Goal: Information Seeking & Learning: Learn about a topic

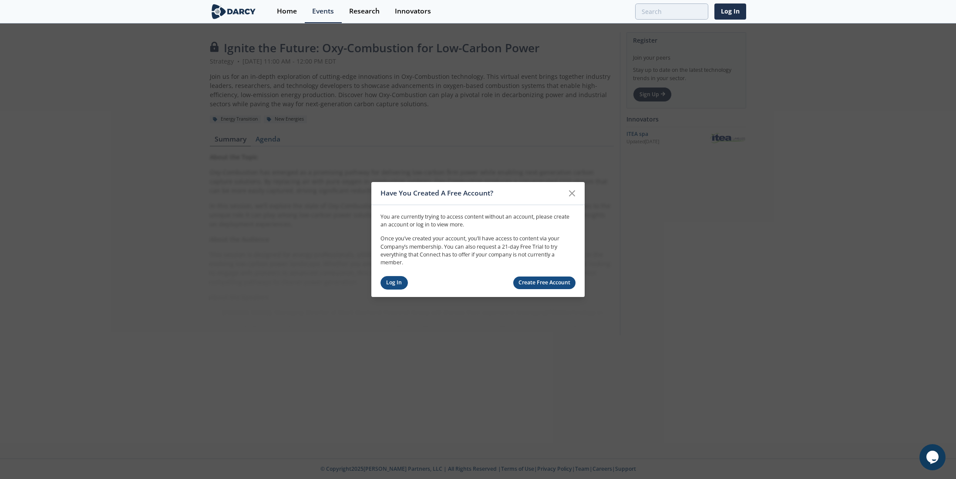
click at [394, 281] on link "Log In" at bounding box center [394, 282] width 27 height 13
click at [394, 281] on div "Ignite the Future: Oxy-Combustion for Low-Carbon Power Strategy • [DATE] 11:00 …" at bounding box center [478, 241] width 956 height 434
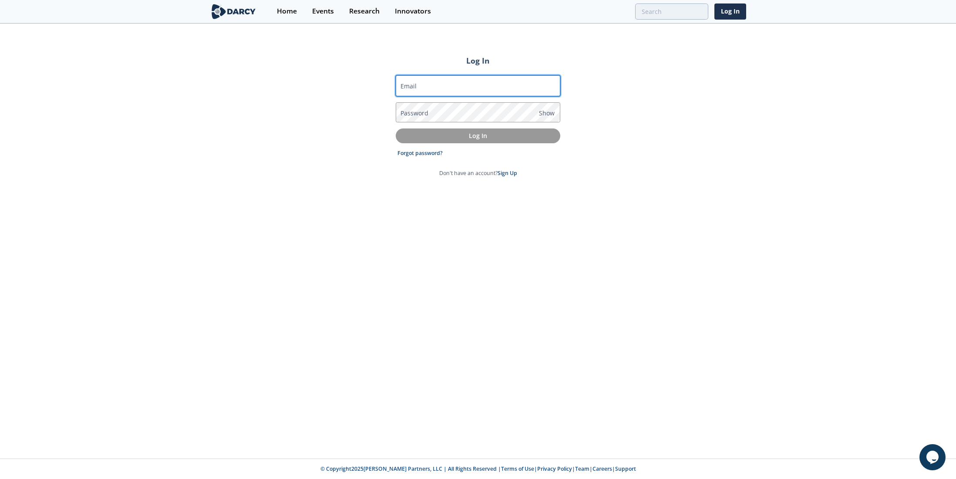
type input "[PERSON_NAME][EMAIL_ADDRESS][PERSON_NAME][DOMAIN_NAME]"
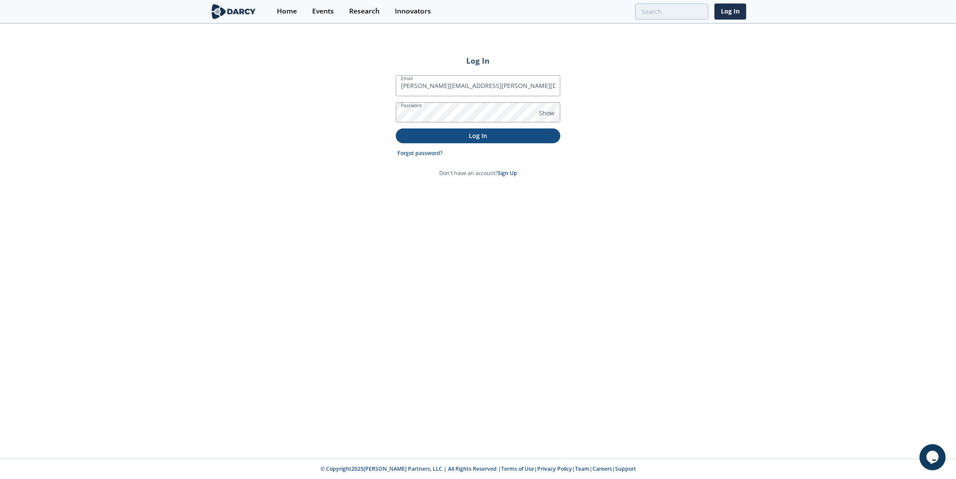
click at [496, 133] on p "Log In" at bounding box center [478, 135] width 152 height 9
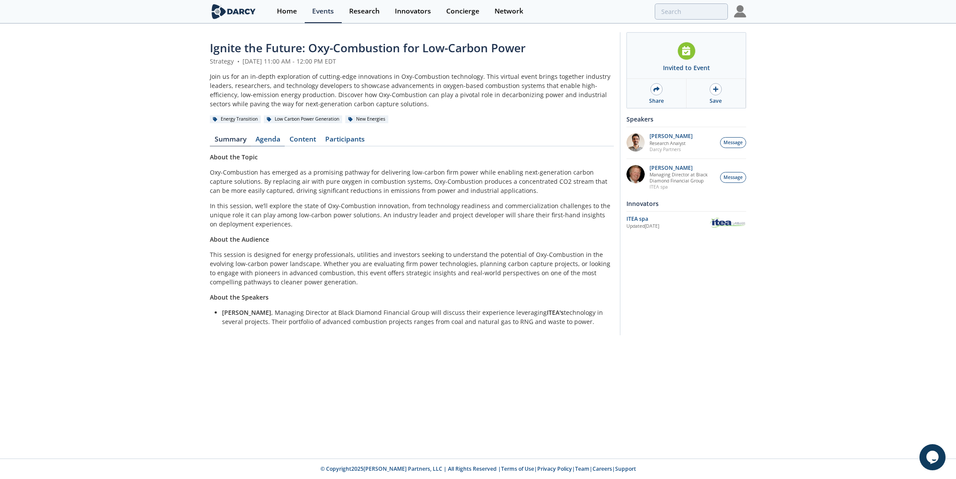
click at [269, 140] on link "Agenda" at bounding box center [268, 141] width 34 height 10
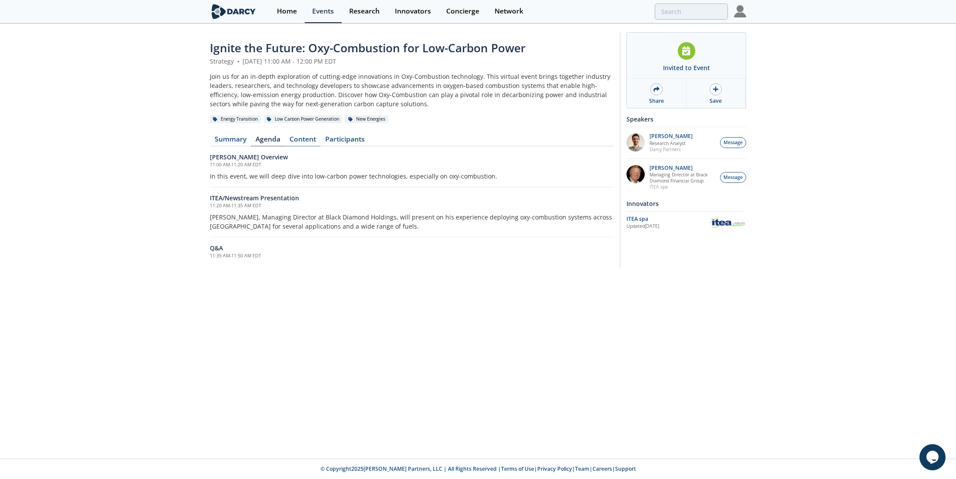
click at [303, 139] on link "Content" at bounding box center [303, 141] width 36 height 10
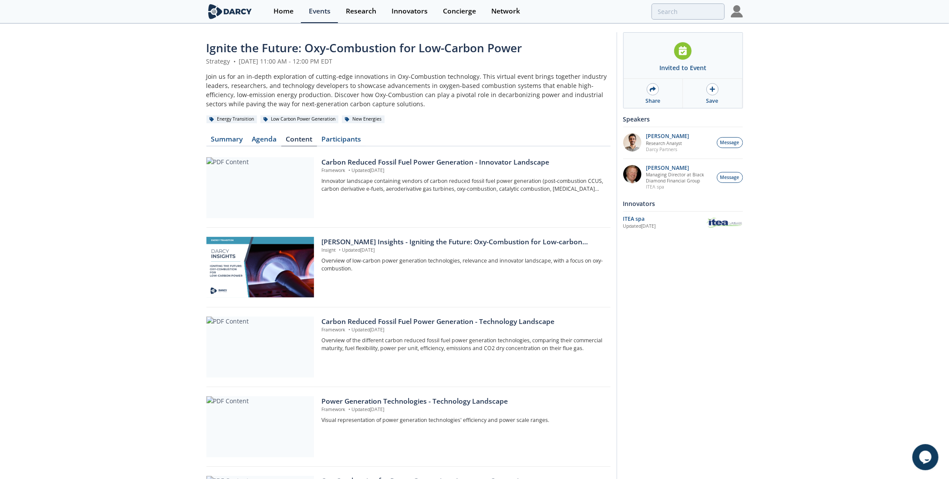
click at [502, 115] on div "Energy Transition Low Carbon Power Generation New Energies" at bounding box center [408, 119] width 404 height 9
